Goal: Learn about a topic

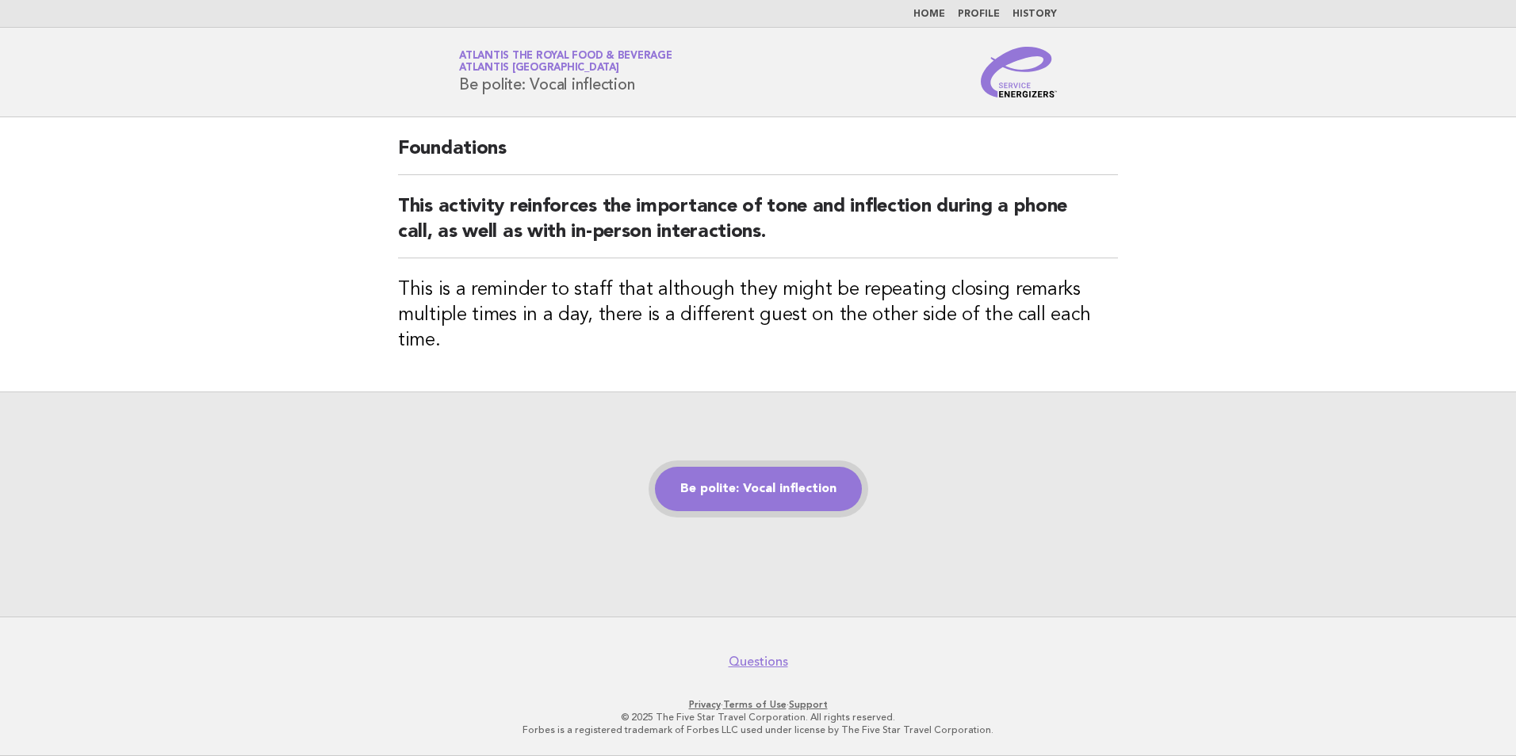
drag, startPoint x: 0, startPoint y: 0, endPoint x: 809, endPoint y: 477, distance: 939.7
click at [809, 477] on link "Be polite: Vocal inflection" at bounding box center [758, 489] width 207 height 44
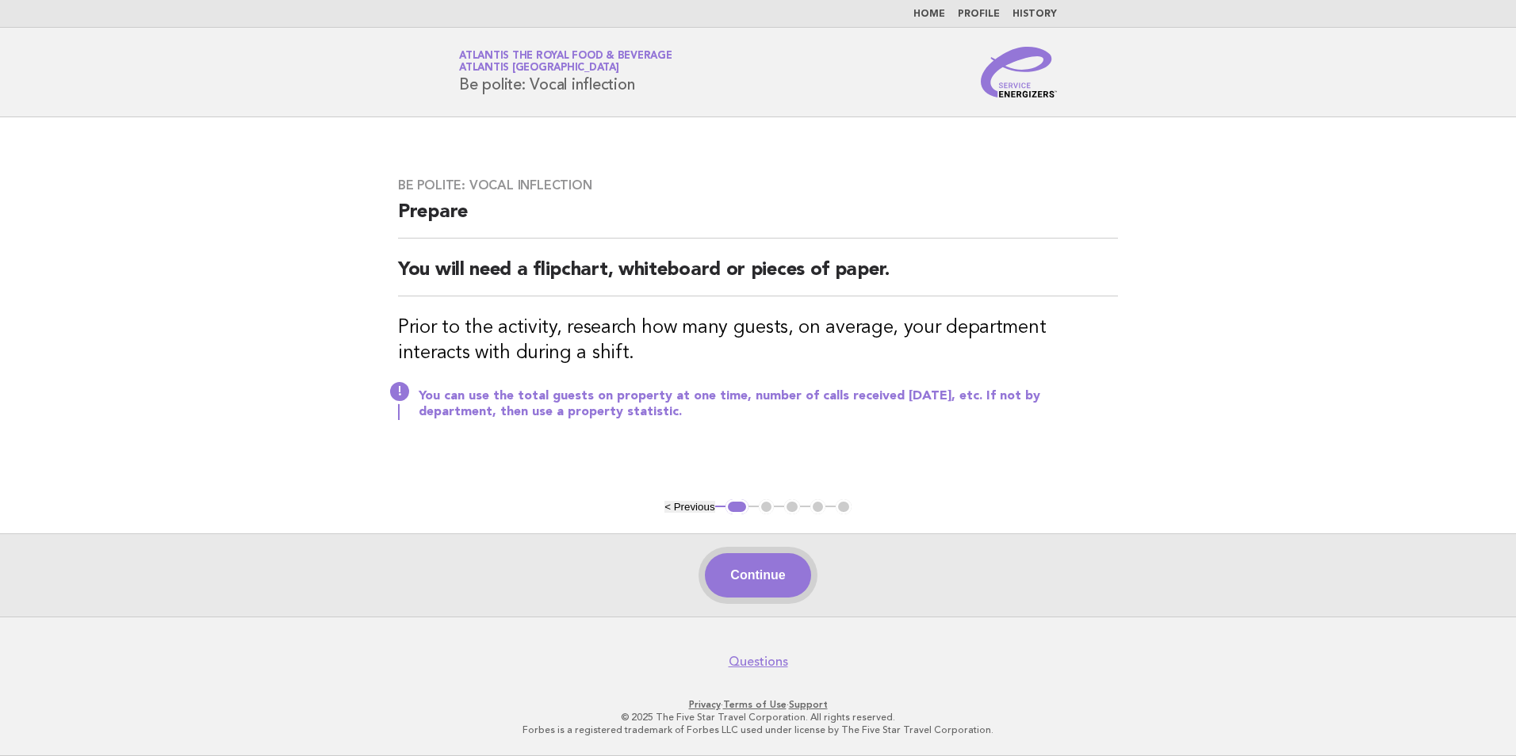
click at [782, 575] on button "Continue" at bounding box center [757, 575] width 105 height 44
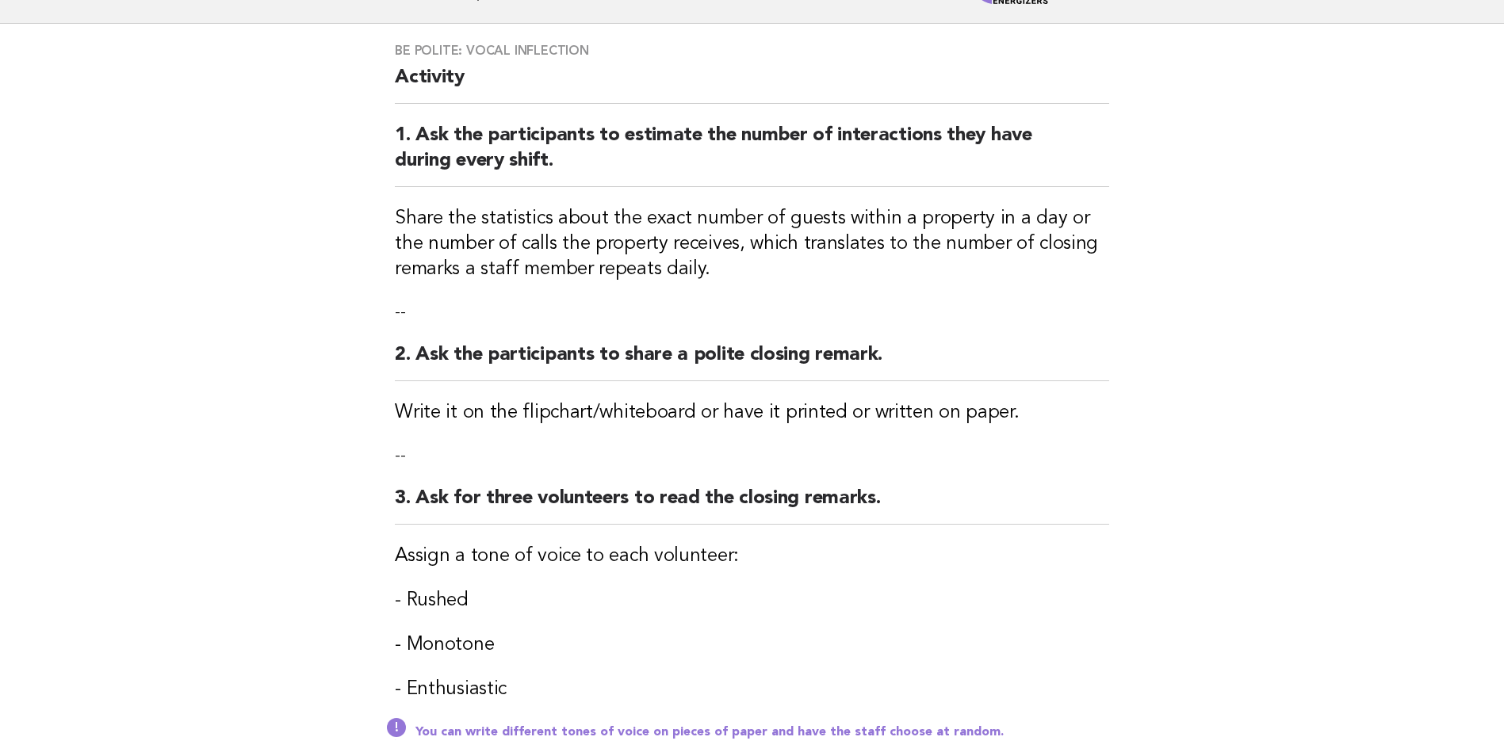
scroll to position [238, 0]
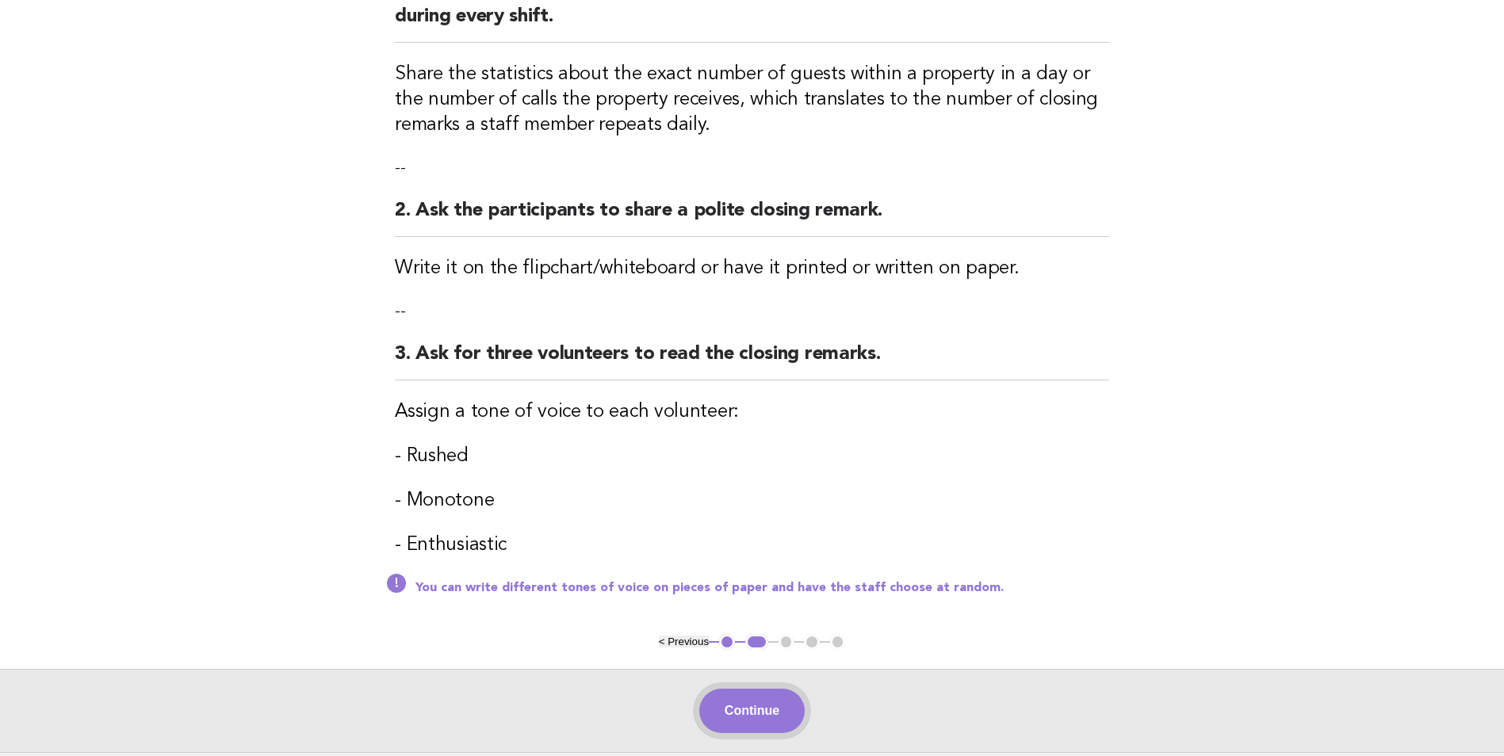
click at [738, 714] on button "Continue" at bounding box center [751, 711] width 105 height 44
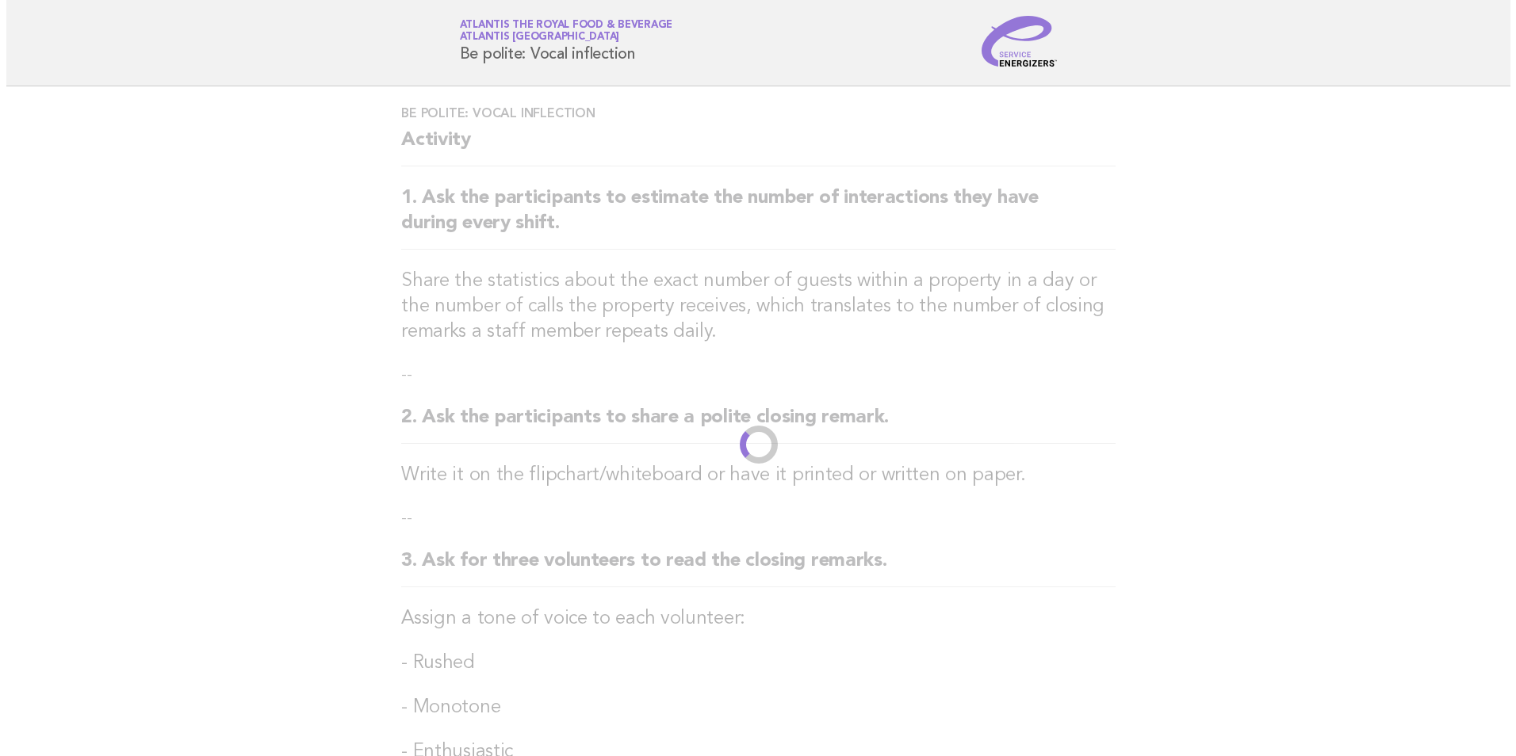
scroll to position [0, 0]
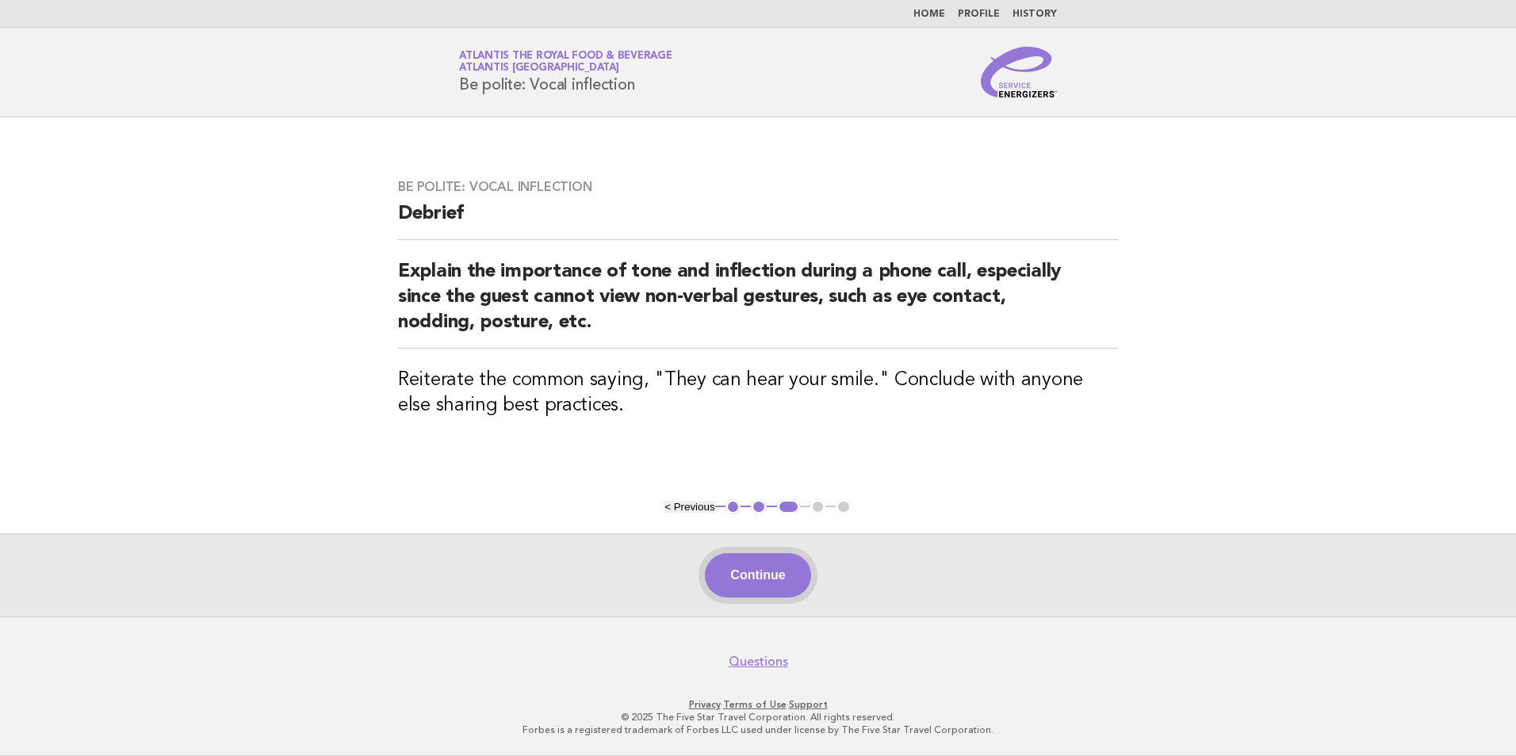
click at [782, 583] on button "Continue" at bounding box center [757, 575] width 105 height 44
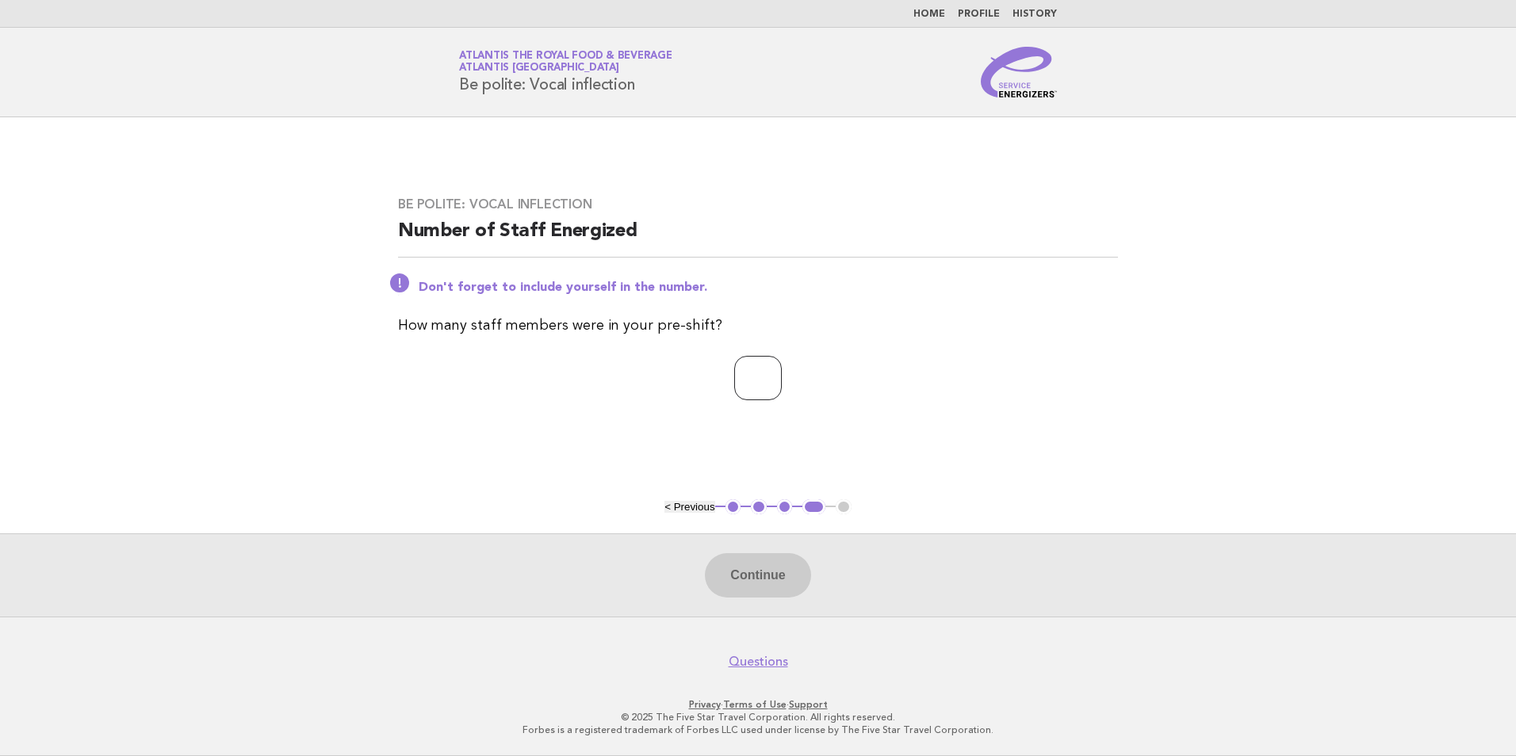
click at [751, 397] on input "number" at bounding box center [758, 378] width 48 height 44
type input "**"
click at [771, 587] on button "Continue" at bounding box center [757, 575] width 105 height 44
